Goal: Transaction & Acquisition: Purchase product/service

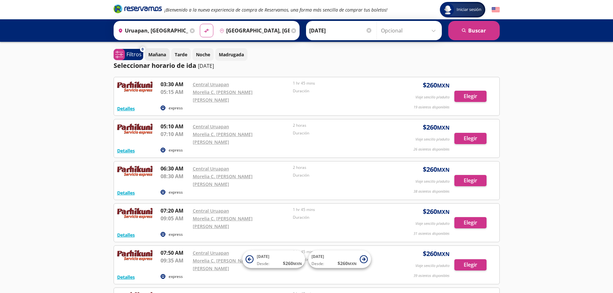
click at [162, 50] on button "Mañana" at bounding box center [157, 54] width 25 height 13
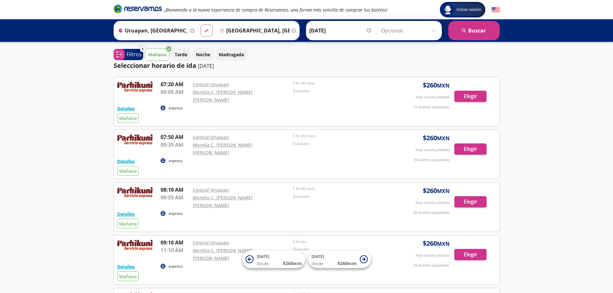
click at [209, 29] on button "material-symbols:compare-arrows-rounded" at bounding box center [206, 30] width 12 height 12
type input "[GEOGRAPHIC_DATA], [GEOGRAPHIC_DATA]"
type input "Uruapan, [GEOGRAPHIC_DATA]"
click at [207, 30] on icon at bounding box center [206, 31] width 5 height 4
type input "Uruapan, [GEOGRAPHIC_DATA]"
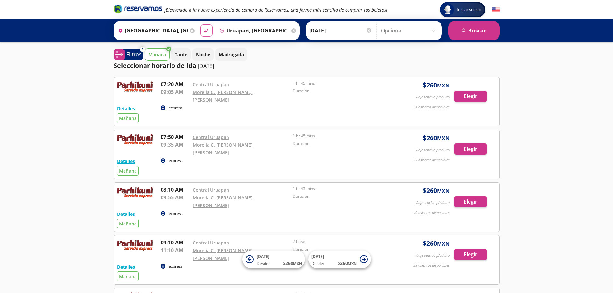
type input "[GEOGRAPHIC_DATA], [GEOGRAPHIC_DATA]"
click at [207, 30] on icon at bounding box center [206, 31] width 5 height 4
type input "[GEOGRAPHIC_DATA], [GEOGRAPHIC_DATA]"
type input "Uruapan, [GEOGRAPHIC_DATA]"
click at [205, 31] on icon at bounding box center [206, 31] width 5 height 4
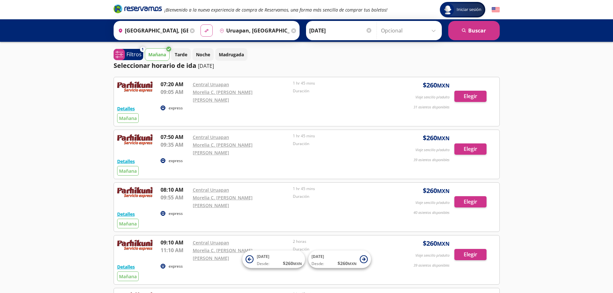
type input "Uruapan, [GEOGRAPHIC_DATA]"
type input "[GEOGRAPHIC_DATA], [GEOGRAPHIC_DATA]"
click at [172, 29] on input "Uruapan, [GEOGRAPHIC_DATA]" at bounding box center [151, 31] width 73 height 16
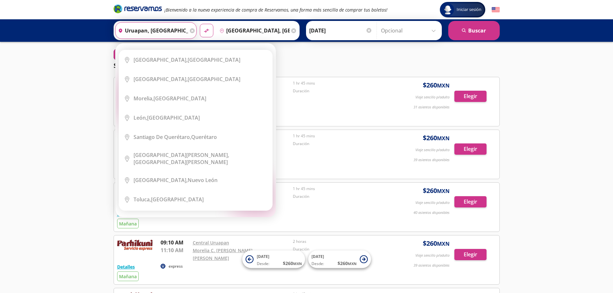
click at [121, 43] on div "Elige tu origen Close Origen heroicons:map-pin-20-solid [GEOGRAPHIC_DATA], [GEO…" at bounding box center [195, 130] width 160 height 174
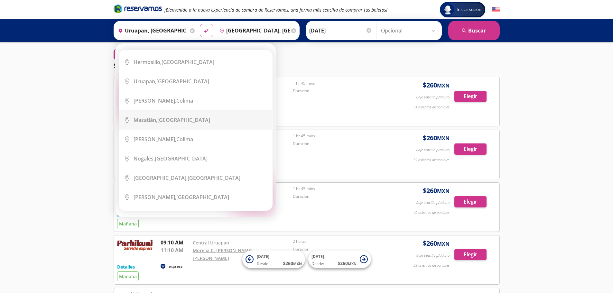
scroll to position [268, 0]
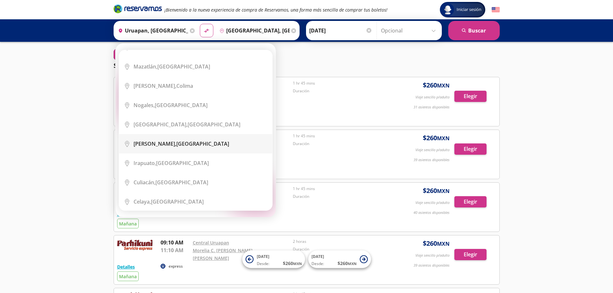
click at [200, 140] on div "[PERSON_NAME], [GEOGRAPHIC_DATA]" at bounding box center [181, 143] width 96 height 7
type input "[PERSON_NAME], [GEOGRAPHIC_DATA]"
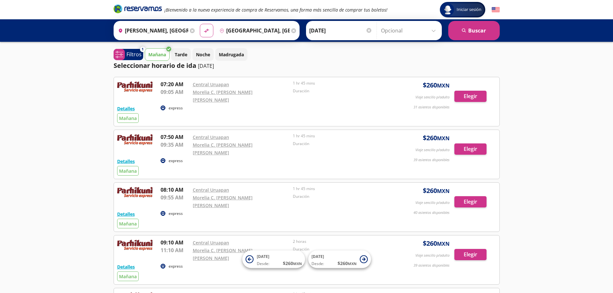
click at [253, 28] on input "[GEOGRAPHIC_DATA], [GEOGRAPHIC_DATA]" at bounding box center [253, 31] width 73 height 16
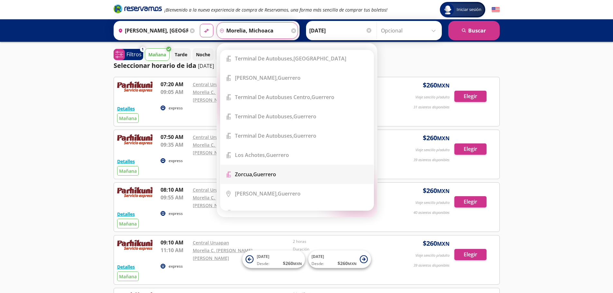
scroll to position [0, 0]
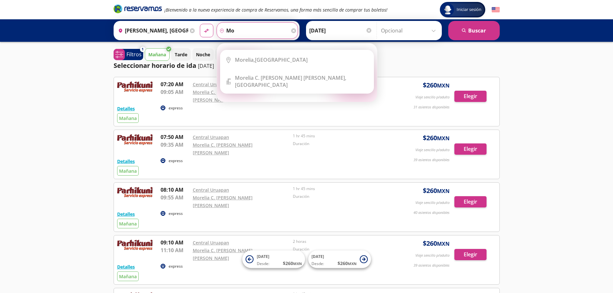
type input "m"
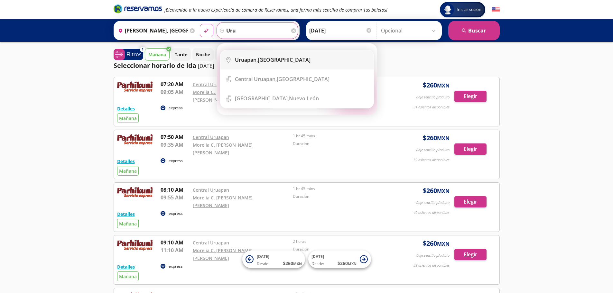
click at [255, 58] on b "Uruapan," at bounding box center [246, 59] width 23 height 7
type input "Uruapan, [GEOGRAPHIC_DATA]"
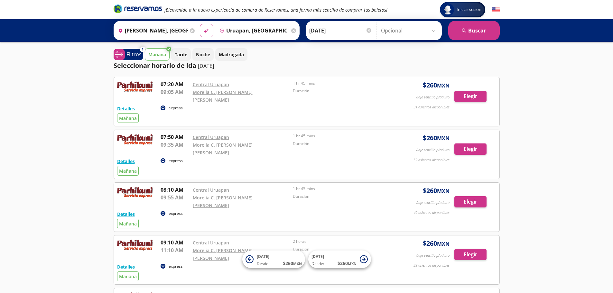
click at [324, 28] on input "[DATE]" at bounding box center [340, 31] width 63 height 16
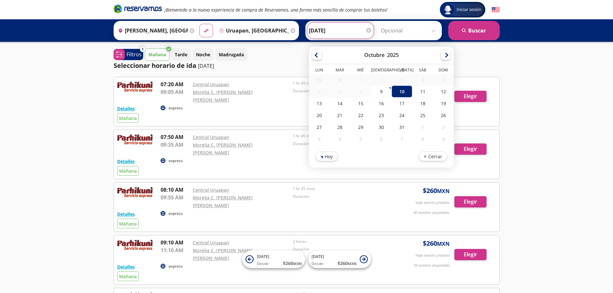
drag, startPoint x: 521, startPoint y: 134, endPoint x: 504, endPoint y: 90, distance: 47.0
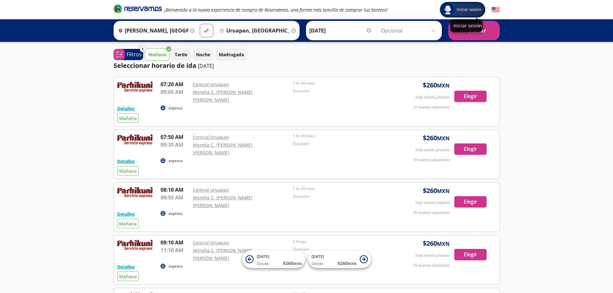
click at [463, 27] on p "Iniciar sesión" at bounding box center [466, 26] width 26 height 6
click at [467, 28] on button "search [GEOGRAPHIC_DATA]" at bounding box center [473, 30] width 51 height 19
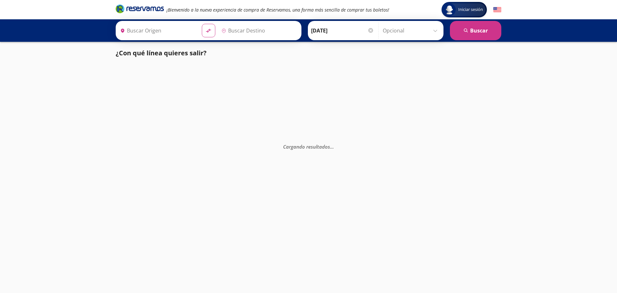
type input "Uruapan, [GEOGRAPHIC_DATA]"
type input "[PERSON_NAME], [GEOGRAPHIC_DATA]"
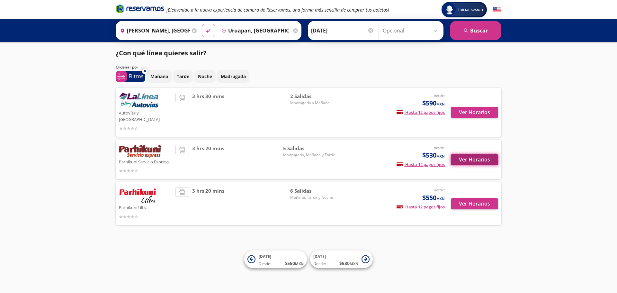
click at [479, 154] on button "Ver Horarios" at bounding box center [474, 159] width 47 height 11
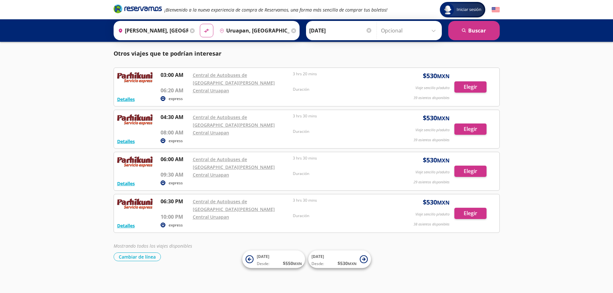
scroll to position [87, 0]
click at [267, 259] on span "[DATE]" at bounding box center [263, 256] width 13 height 5
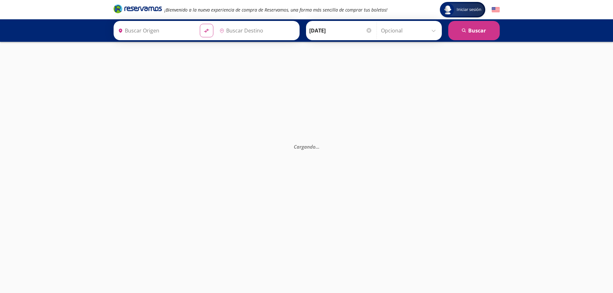
type input "Uruapan, [GEOGRAPHIC_DATA]"
type input "[PERSON_NAME], [GEOGRAPHIC_DATA]"
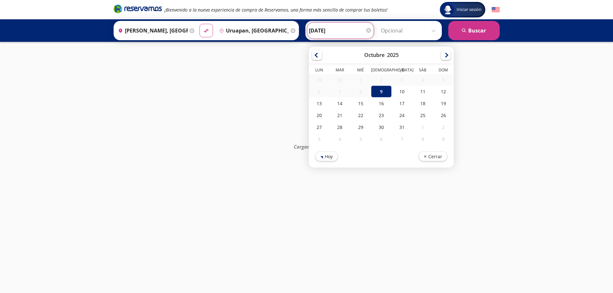
click at [332, 32] on input "[DATE]" at bounding box center [340, 31] width 63 height 16
click at [395, 92] on div "10" at bounding box center [401, 92] width 21 height 12
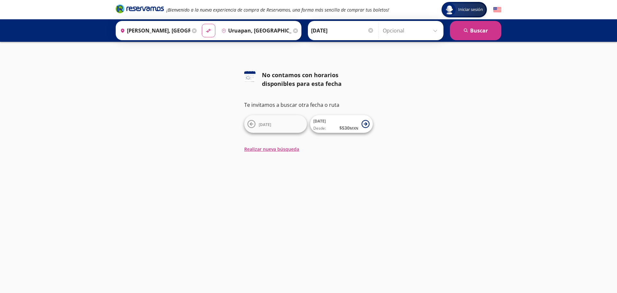
click at [323, 26] on input "[DATE]" at bounding box center [342, 31] width 63 height 16
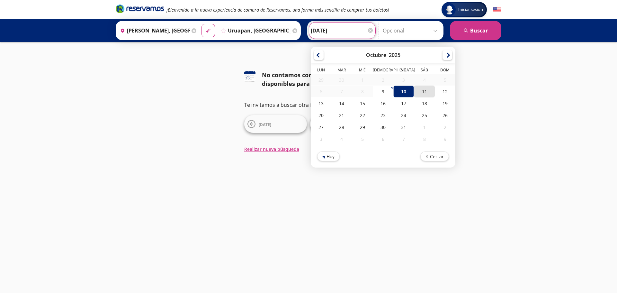
click at [422, 94] on div "11" at bounding box center [424, 92] width 21 height 12
type input "[DATE]"
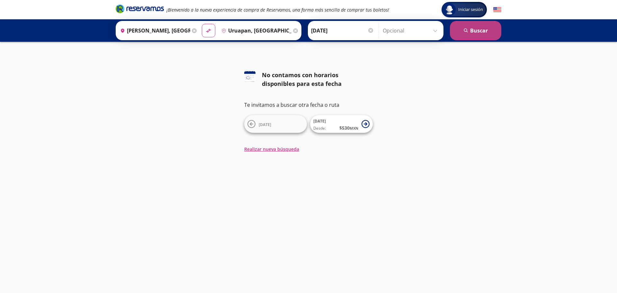
click at [465, 31] on icon "search" at bounding box center [466, 30] width 5 height 5
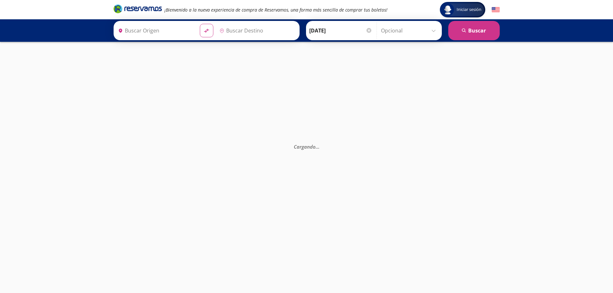
type input "Uruapan, [GEOGRAPHIC_DATA]"
type input "[PERSON_NAME], [GEOGRAPHIC_DATA]"
click at [336, 31] on input "[DATE]" at bounding box center [340, 31] width 63 height 16
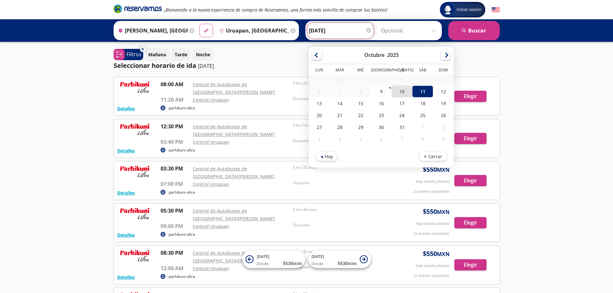
click at [402, 92] on div "10" at bounding box center [401, 92] width 21 height 12
type input "[DATE]"
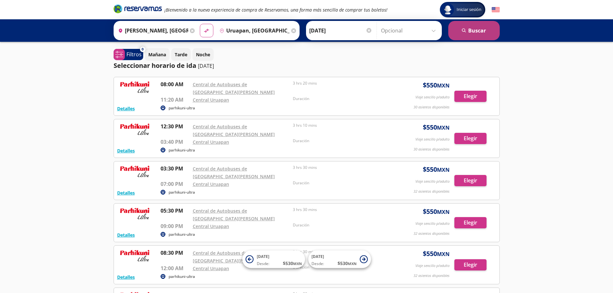
click at [472, 35] on button "search [GEOGRAPHIC_DATA]" at bounding box center [473, 30] width 51 height 19
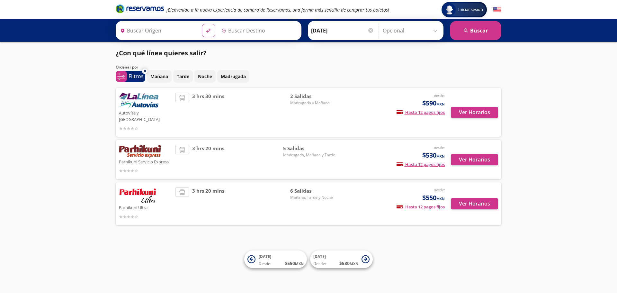
type input "[PERSON_NAME], [GEOGRAPHIC_DATA]"
type input "Uruapan, [GEOGRAPHIC_DATA]"
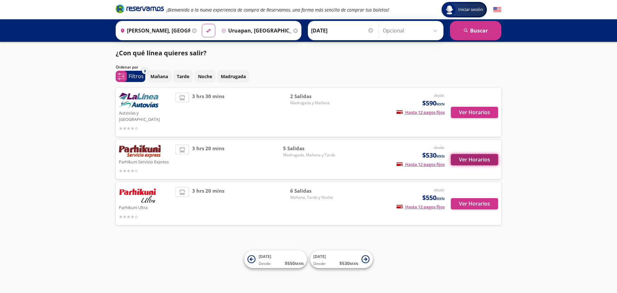
click at [471, 154] on button "Ver Horarios" at bounding box center [474, 159] width 47 height 11
click at [478, 198] on button "Ver Horarios" at bounding box center [474, 203] width 47 height 11
click at [473, 154] on button "Ver Horarios" at bounding box center [474, 159] width 47 height 11
click at [478, 199] on button "Ver Horarios" at bounding box center [474, 203] width 47 height 11
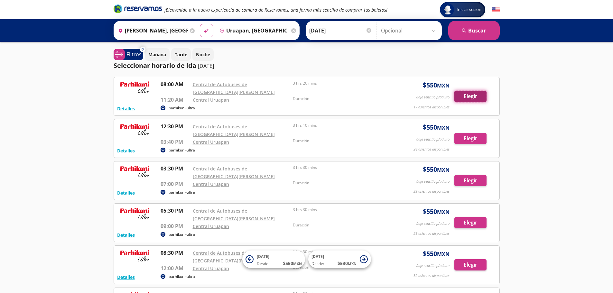
click at [471, 96] on button "Elegir" at bounding box center [470, 96] width 32 height 11
type input "Uruapan, [GEOGRAPHIC_DATA]"
type input "[PERSON_NAME], [GEOGRAPHIC_DATA]"
click at [467, 94] on button "Elegir" at bounding box center [470, 96] width 32 height 11
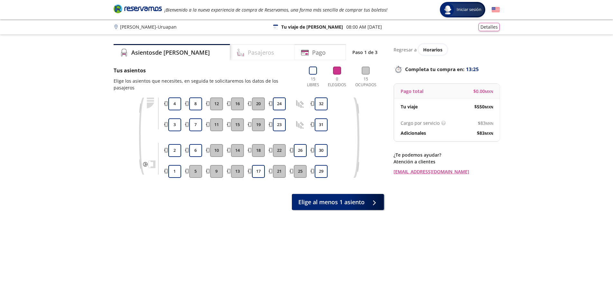
click at [252, 50] on div "Pasajeros" at bounding box center [262, 52] width 64 height 16
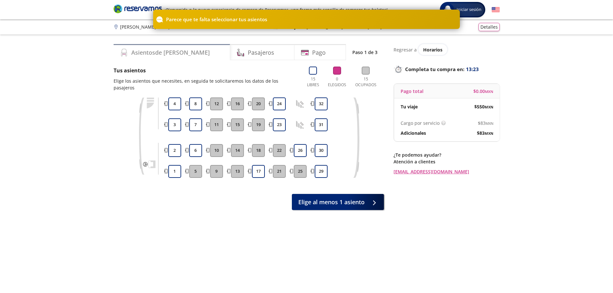
click at [172, 50] on h4 "Asientos de [PERSON_NAME]" at bounding box center [170, 52] width 78 height 9
click at [117, 204] on div "Asientos de [PERSON_NAME] Pago Paso 1 de 3 Tus asientos Elige los asientos que …" at bounding box center [249, 168] width 270 height 249
click at [534, 59] on div "Group 9 Created with Sketch. Elige tus asientos [PERSON_NAME] - Uruapan Iniciar…" at bounding box center [306, 167] width 613 height 335
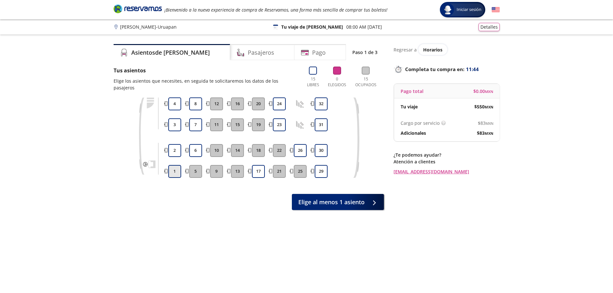
click at [173, 165] on button "1" at bounding box center [174, 171] width 13 height 13
click at [171, 144] on button "2" at bounding box center [174, 150] width 13 height 13
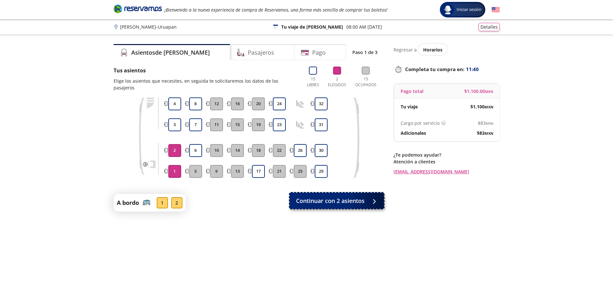
click at [345, 197] on span "Continuar con 2 asientos" at bounding box center [330, 200] width 68 height 9
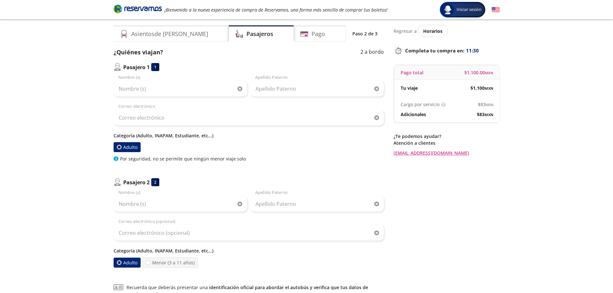
scroll to position [3, 0]
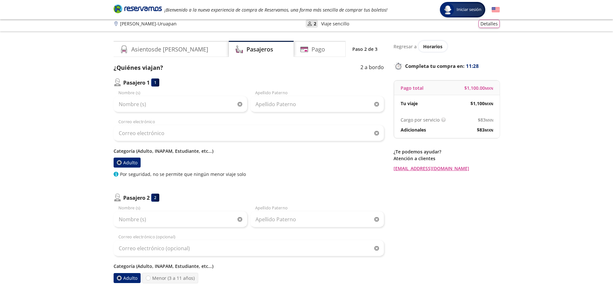
click at [119, 164] on div at bounding box center [119, 162] width 2 height 2
click at [119, 164] on input "Adulto" at bounding box center [119, 162] width 4 height 4
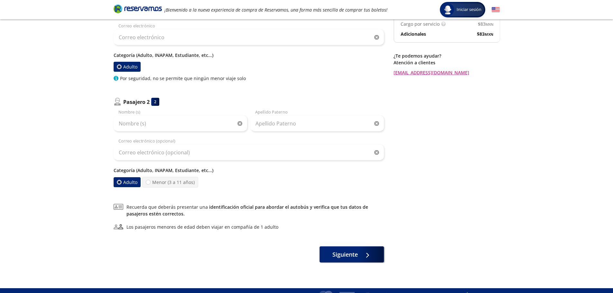
scroll to position [107, 0]
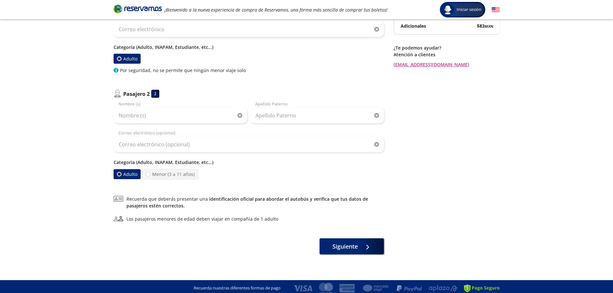
click at [118, 174] on div at bounding box center [119, 174] width 2 height 2
click at [117, 174] on input "Adulto" at bounding box center [118, 174] width 5 height 5
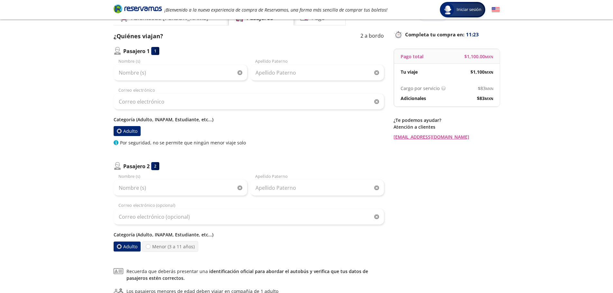
scroll to position [0, 0]
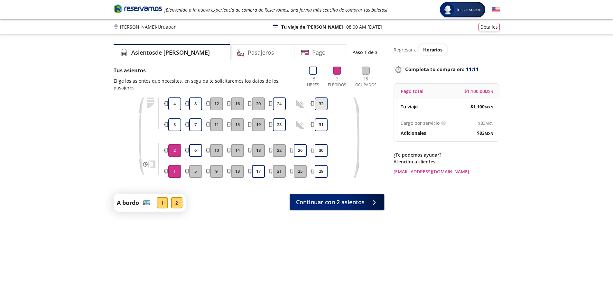
drag, startPoint x: 303, startPoint y: 96, endPoint x: 317, endPoint y: 100, distance: 15.2
click at [303, 100] on icon at bounding box center [300, 104] width 8 height 8
click at [315, 97] on button "32" at bounding box center [321, 103] width 13 height 13
click at [356, 198] on span "Continuar con 2 asientos" at bounding box center [330, 200] width 68 height 9
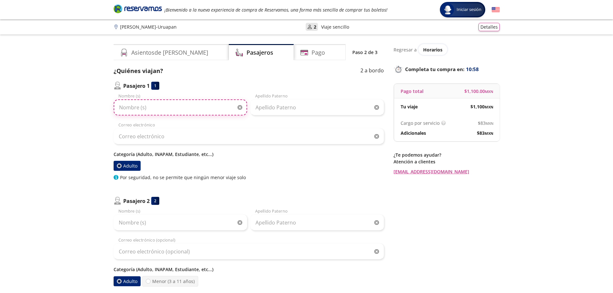
click at [148, 104] on input "Nombre (s)" at bounding box center [180, 107] width 133 height 16
drag, startPoint x: 196, startPoint y: 105, endPoint x: 167, endPoint y: 108, distance: 30.1
click at [167, 108] on input "[PERSON_NAME]" at bounding box center [180, 107] width 133 height 16
type input "[PERSON_NAME]"
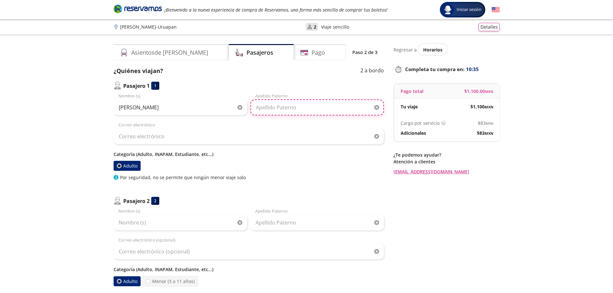
click at [283, 111] on input "Apellido Paterno" at bounding box center [316, 107] width 133 height 16
type input "[PERSON_NAME]"
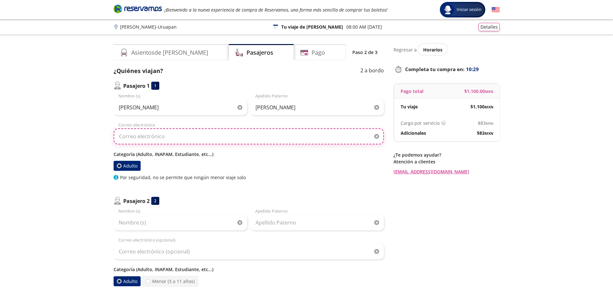
click at [184, 142] on input "Correo electrónico" at bounding box center [249, 136] width 270 height 16
type input "[EMAIL_ADDRESS][DOMAIN_NAME]"
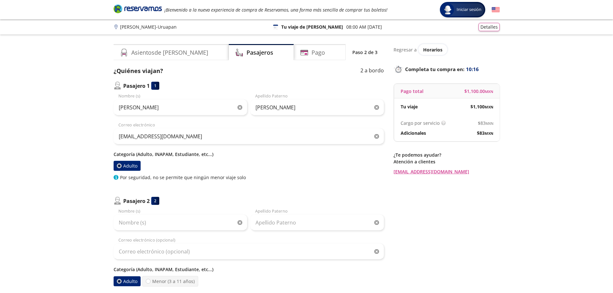
click at [74, 212] on div "Group 9 Created with Sketch. Datos para la compra [PERSON_NAME] Iniciar sesión …" at bounding box center [306, 201] width 613 height 403
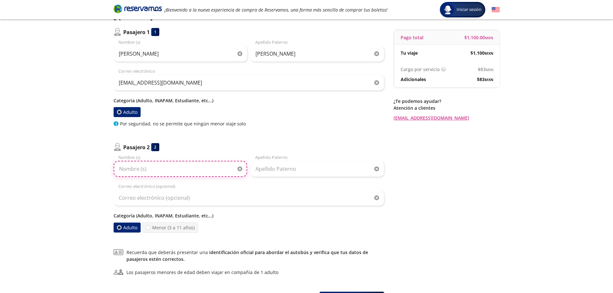
click at [150, 171] on input "Nombre (s)" at bounding box center [180, 169] width 133 height 16
type input "[PERSON_NAME]"
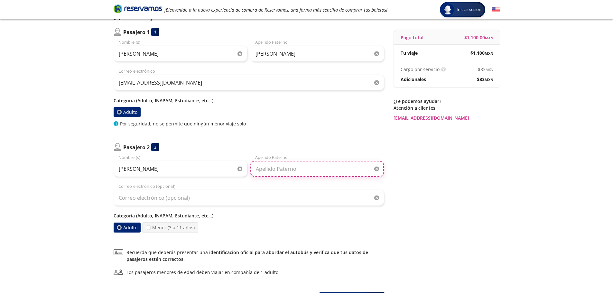
click at [274, 166] on input "Apellido Paterno" at bounding box center [316, 169] width 133 height 16
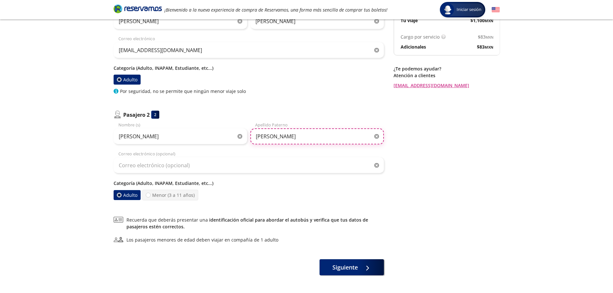
scroll to position [110, 0]
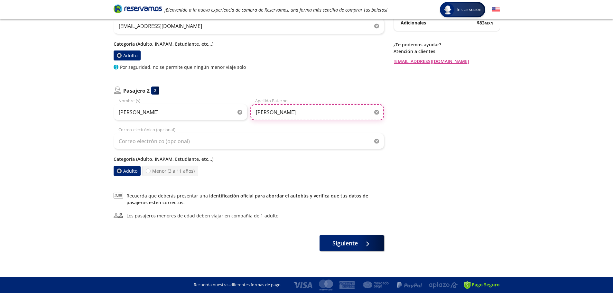
type input "[PERSON_NAME]"
click at [123, 55] on label "Adulto" at bounding box center [126, 55] width 27 height 10
click at [121, 55] on input "Adulto" at bounding box center [119, 55] width 4 height 4
click at [129, 52] on label "Adulto" at bounding box center [126, 55] width 27 height 10
click at [121, 53] on input "Adulto" at bounding box center [119, 55] width 4 height 4
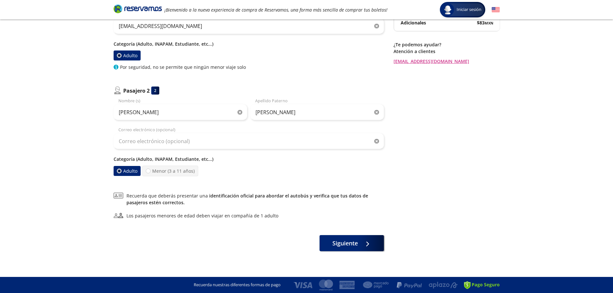
click at [194, 44] on p "Categoría (Adulto, INAPAM, Estudiante, etc...)" at bounding box center [249, 44] width 270 height 7
click at [165, 168] on label "Menor (3 a 11 años)" at bounding box center [170, 171] width 56 height 11
click at [150, 169] on input "Menor (3 a 11 años)" at bounding box center [148, 171] width 4 height 4
radio input "true"
click at [123, 170] on label "Adulto" at bounding box center [127, 171] width 28 height 11
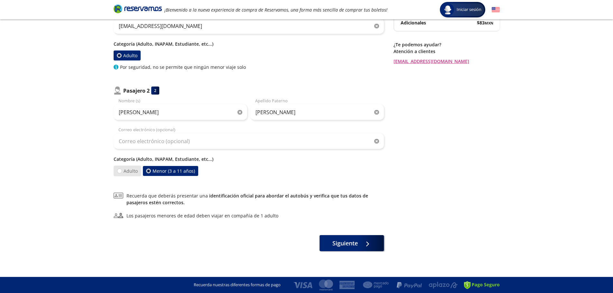
click at [121, 170] on input "Adulto" at bounding box center [119, 171] width 4 height 4
radio input "true"
radio input "false"
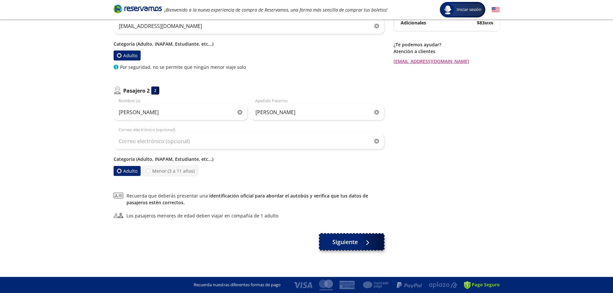
click at [352, 242] on span "Siguiente" at bounding box center [344, 242] width 25 height 9
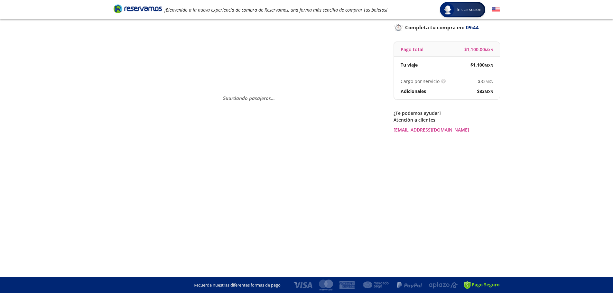
scroll to position [0, 0]
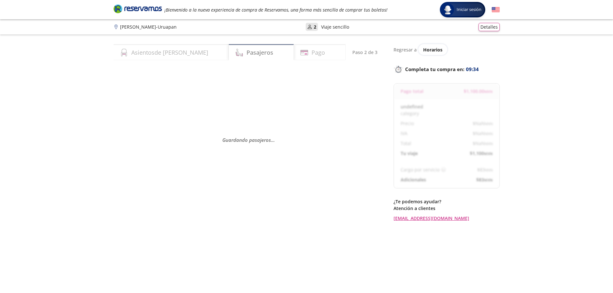
select select "MX"
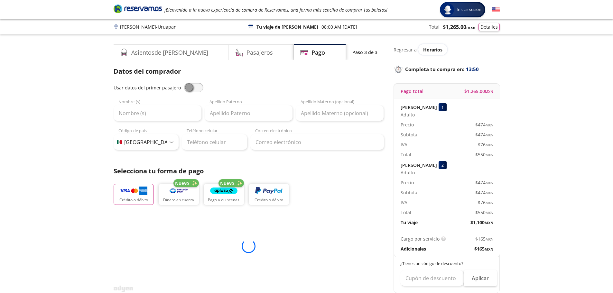
click at [187, 85] on span at bounding box center [193, 88] width 19 height 10
click at [184, 83] on input "checkbox" at bounding box center [184, 83] width 0 height 0
type input "[PERSON_NAME]"
type input "[EMAIL_ADDRESS][DOMAIN_NAME]"
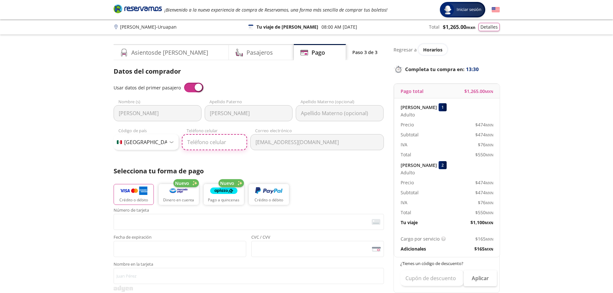
click at [197, 144] on input "Teléfono celular" at bounding box center [214, 142] width 65 height 16
click at [224, 138] on input "753 127 1031" at bounding box center [214, 142] width 65 height 16
type input "753 127 1034"
click at [307, 169] on p "Selecciona tu forma de pago" at bounding box center [249, 171] width 270 height 10
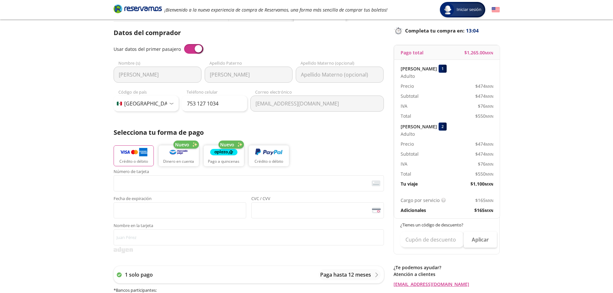
scroll to position [54, 0]
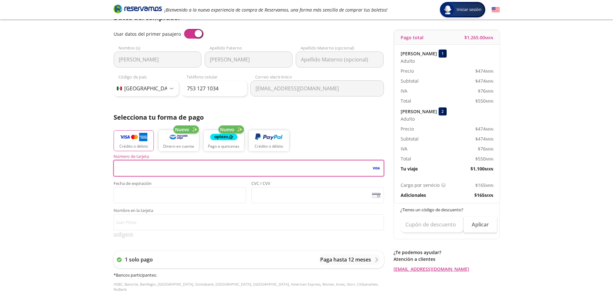
click at [82, 169] on div "Group 9 Created with Sketch. Pago [PERSON_NAME] - Uruapan Iniciar sesión Inicia…" at bounding box center [306, 212] width 613 height 533
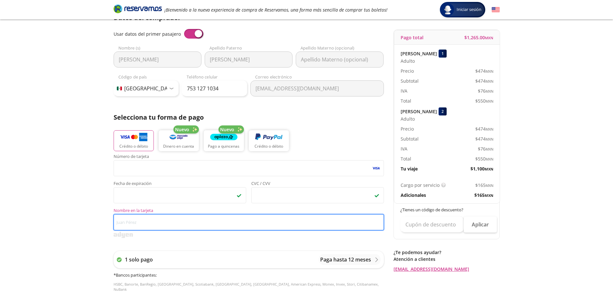
click at [143, 220] on input "Nombre en la tarjeta" at bounding box center [249, 222] width 270 height 16
type input "[PERSON_NAME]"
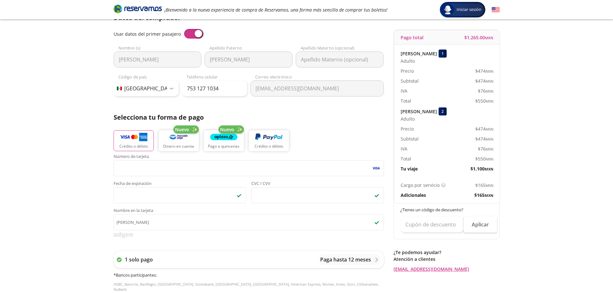
click at [65, 189] on div "Group 9 Created with Sketch. Pago [PERSON_NAME] - Uruapan Iniciar sesión Inicia…" at bounding box center [306, 212] width 613 height 533
click at [2, 199] on div "Group 9 Created with Sketch. Pago [PERSON_NAME] - Uruapan Iniciar sesión Inicia…" at bounding box center [306, 212] width 613 height 533
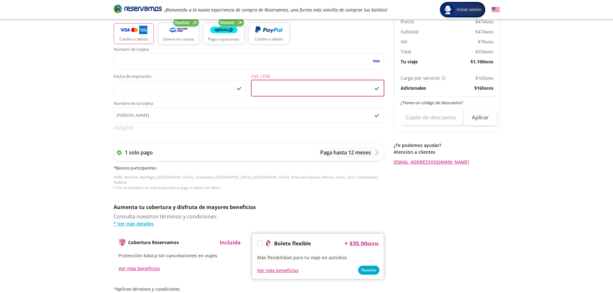
scroll to position [235, 0]
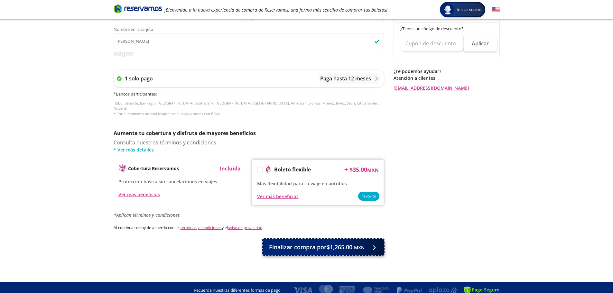
click at [348, 243] on span "Finalizar compra por $1,265.00 MXN" at bounding box center [317, 247] width 96 height 9
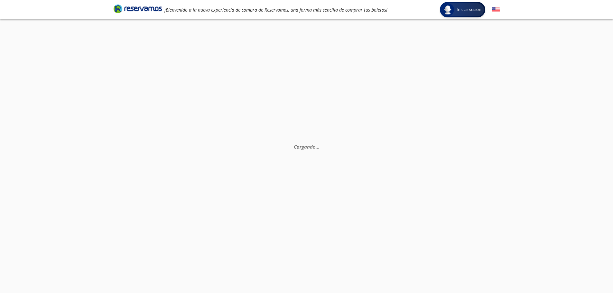
scroll to position [45, 0]
select select "MX"
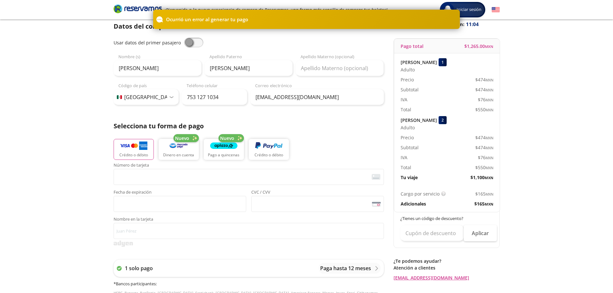
scroll to position [0, 0]
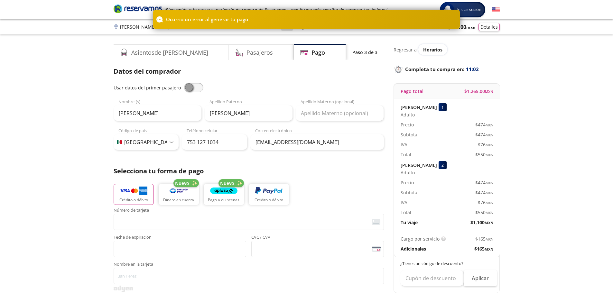
click at [184, 88] on span at bounding box center [193, 88] width 19 height 10
click at [184, 83] on input "checkbox" at bounding box center [184, 83] width 0 height 0
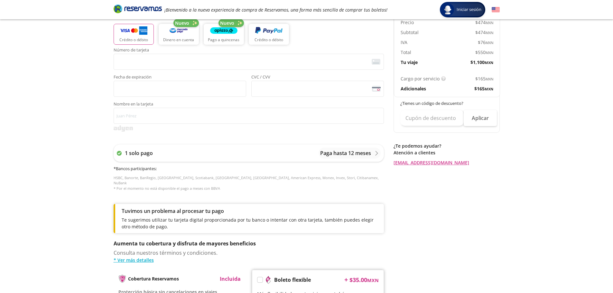
scroll to position [161, 0]
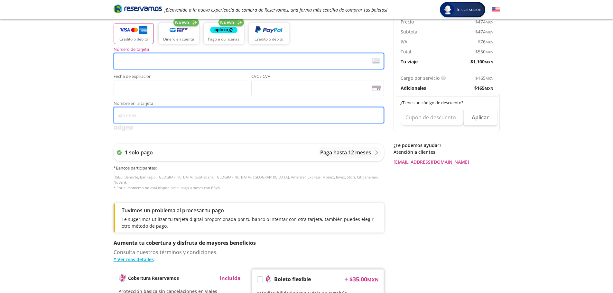
type input "[PERSON_NAME]"
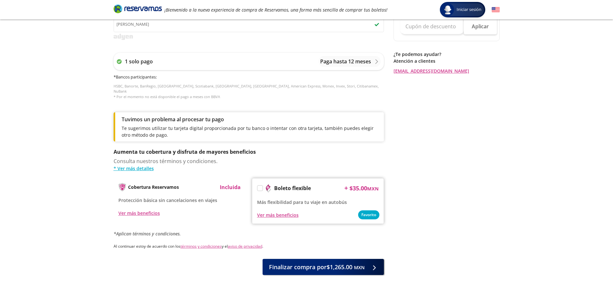
scroll to position [268, 0]
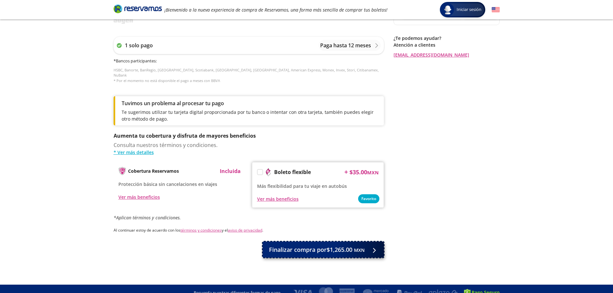
click at [308, 246] on span "Finalizar compra por $1,265.00 MXN" at bounding box center [317, 249] width 96 height 9
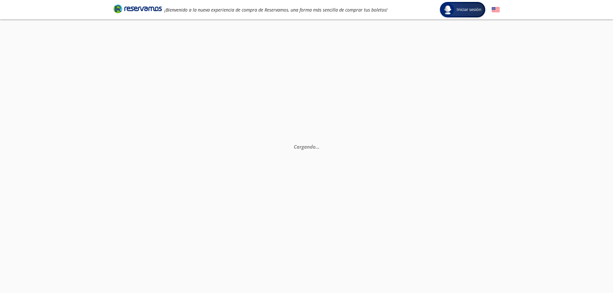
scroll to position [0, 0]
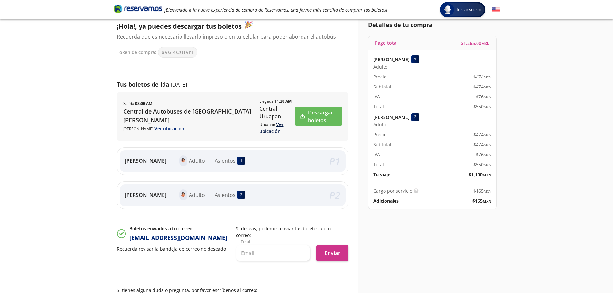
scroll to position [99, 0]
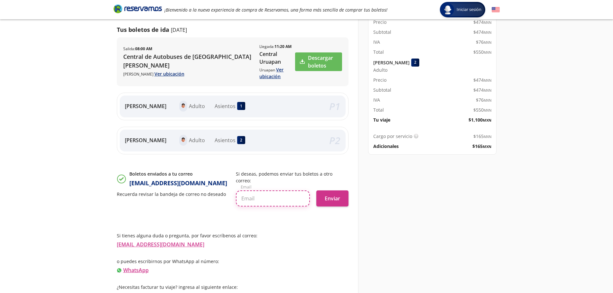
click at [260, 191] on input "text" at bounding box center [273, 198] width 74 height 16
type input "[EMAIL_ADDRESS][DOMAIN_NAME]"
click at [332, 196] on button "Enviar" at bounding box center [332, 198] width 32 height 16
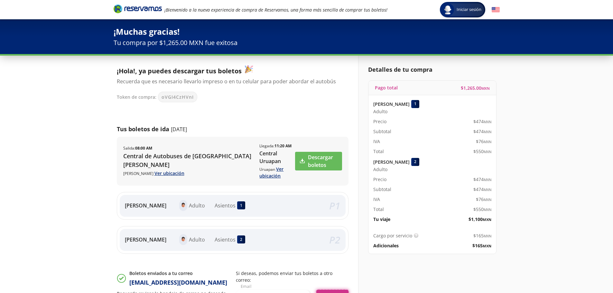
scroll to position [112, 0]
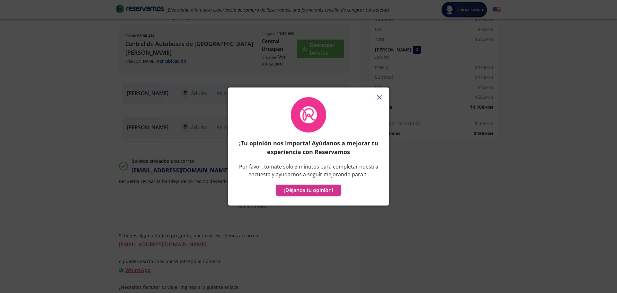
click at [377, 99] on icon "button" at bounding box center [379, 97] width 5 height 5
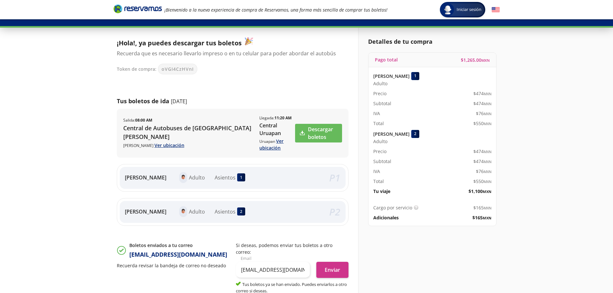
scroll to position [5, 0]
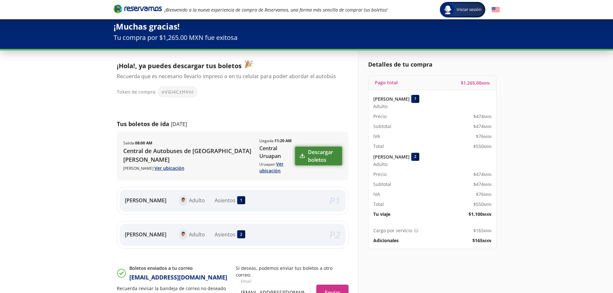
click at [322, 158] on link "Descargar boletos" at bounding box center [318, 156] width 47 height 19
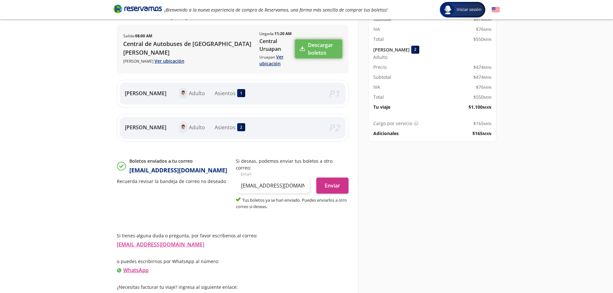
scroll to position [0, 0]
